Goal: Communication & Community: Answer question/provide support

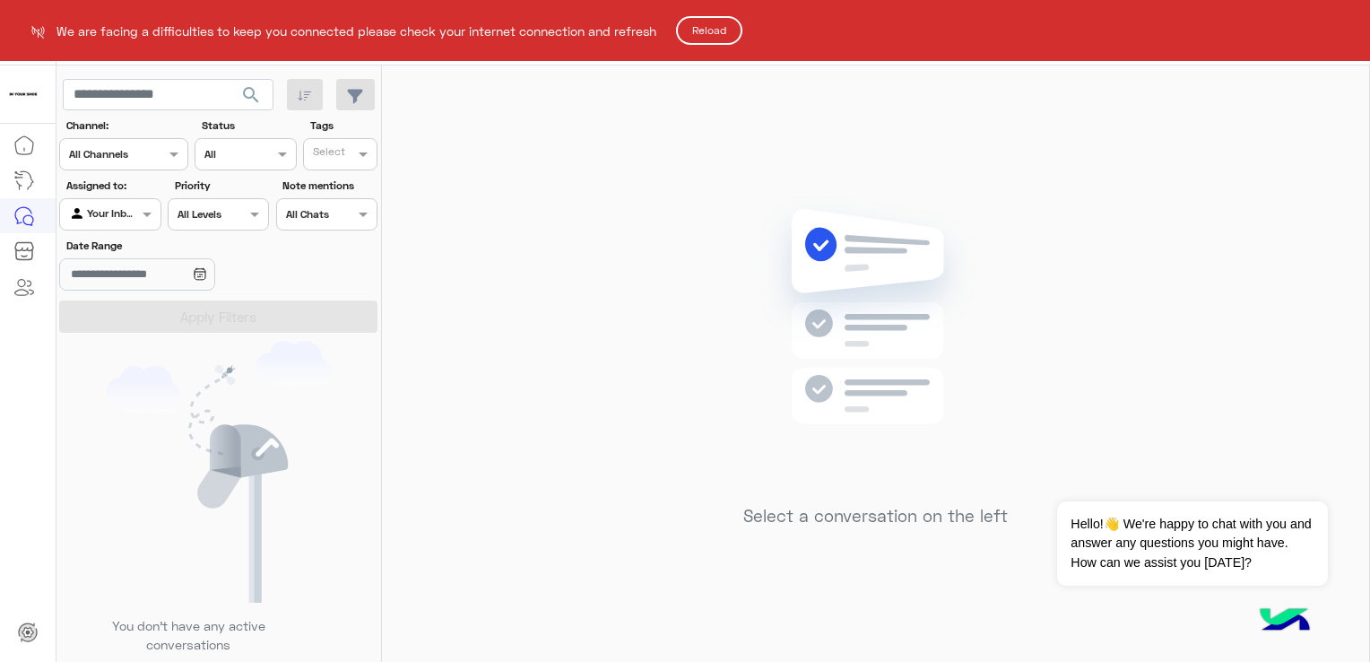
click at [738, 32] on button "Reload" at bounding box center [709, 30] width 66 height 29
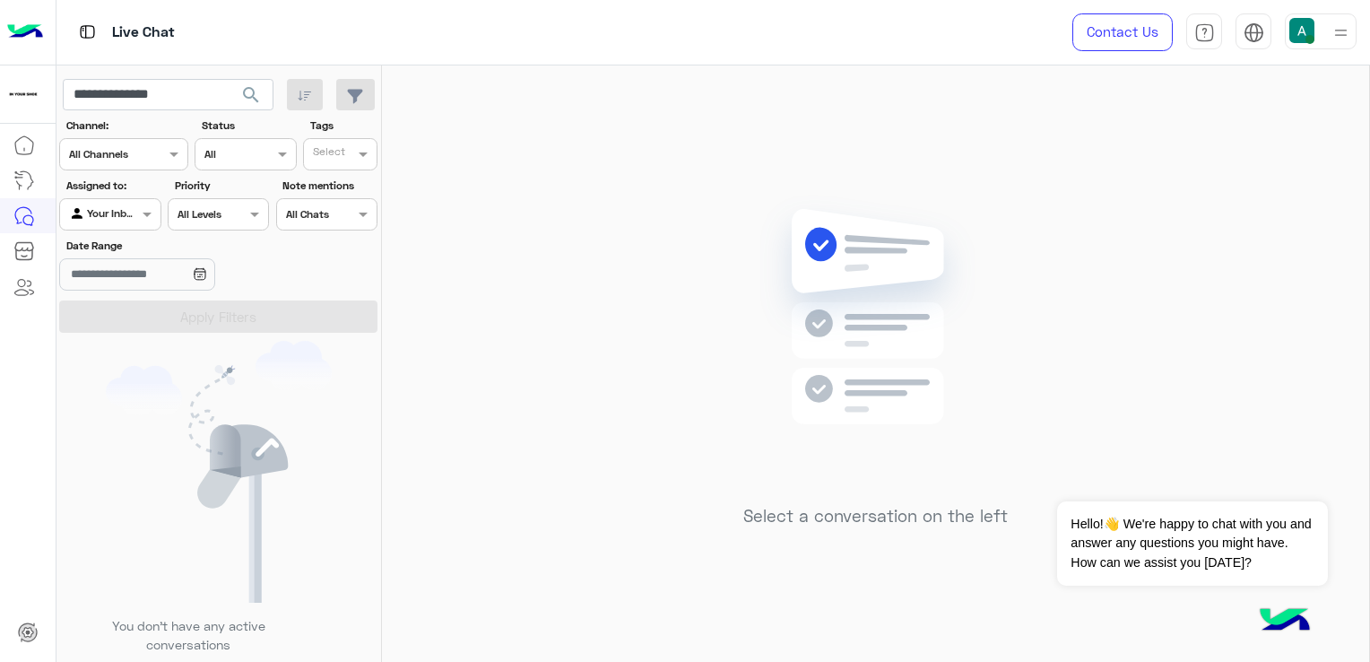
click at [1341, 20] on div at bounding box center [1341, 31] width 22 height 34
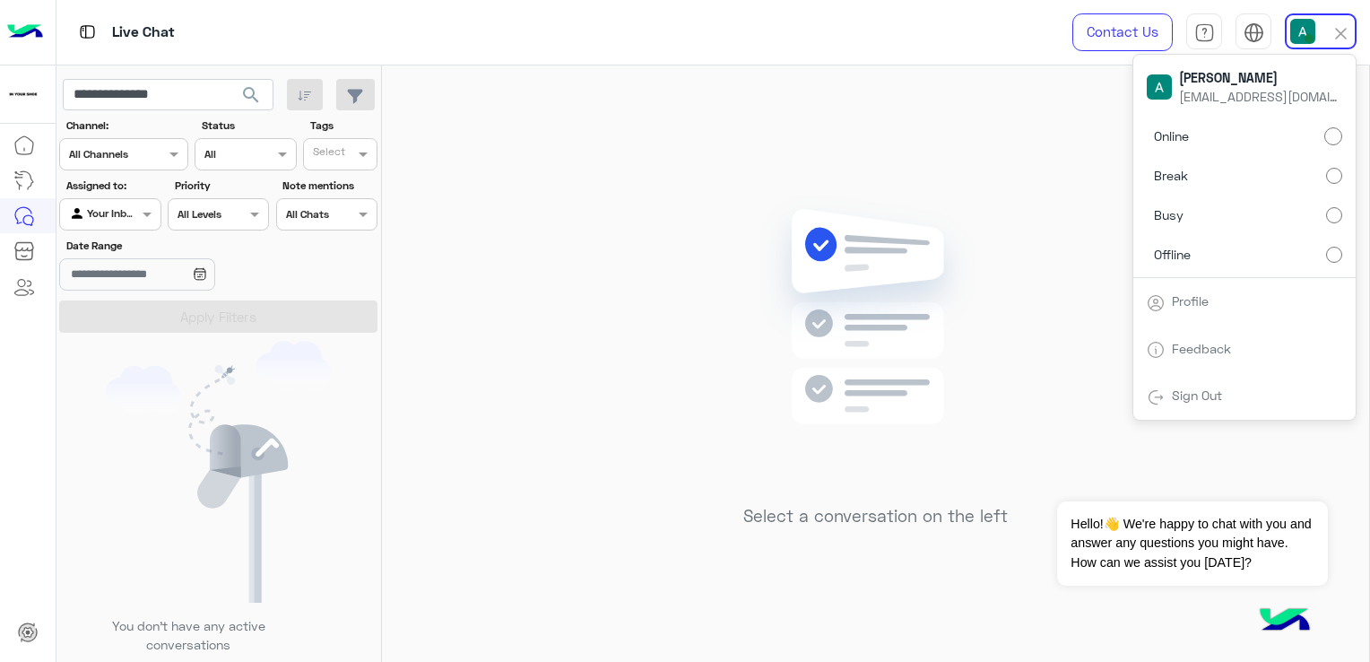
click at [1277, 236] on div "Online Break Busy Offline" at bounding box center [1244, 199] width 222 height 158
click at [1273, 255] on label "Offline" at bounding box center [1244, 254] width 195 height 32
click at [1276, 131] on label "Online" at bounding box center [1244, 136] width 195 height 32
click at [941, 15] on div "Live Chat Contact Us Help Center عربي English [PERSON_NAME] [EMAIL_ADDRESS][DOM…" at bounding box center [713, 32] width 1314 height 65
click at [965, 90] on div "Select a conversation on the left" at bounding box center [875, 366] width 987 height 603
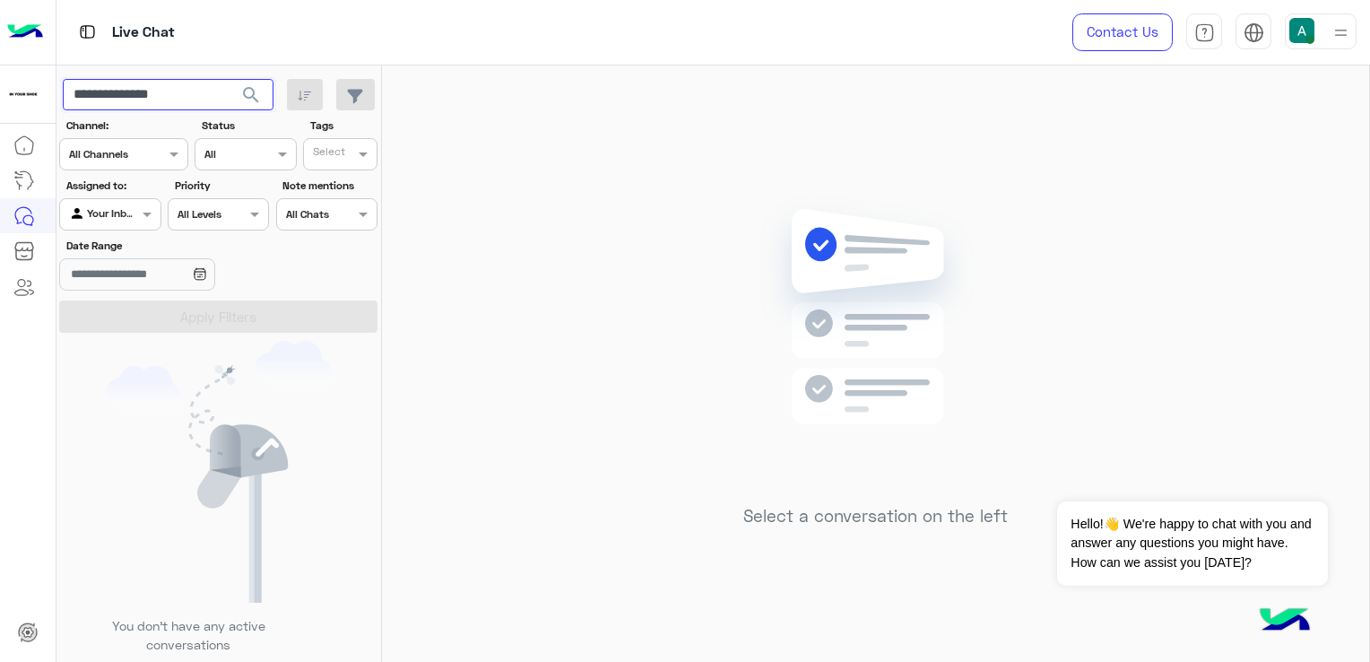
click at [204, 97] on input "**********" at bounding box center [168, 95] width 211 height 32
